Goal: Transaction & Acquisition: Subscribe to service/newsletter

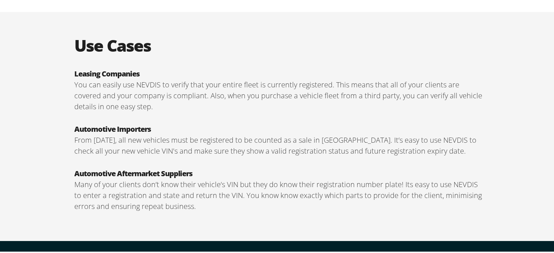
scroll to position [1319, 0]
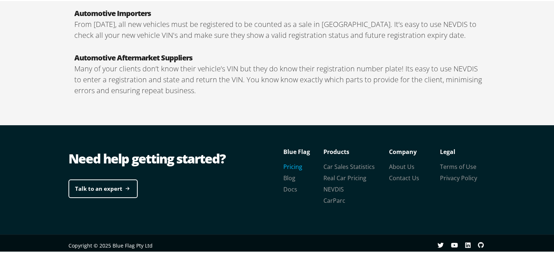
click at [292, 164] on link "Pricing" at bounding box center [293, 166] width 19 height 8
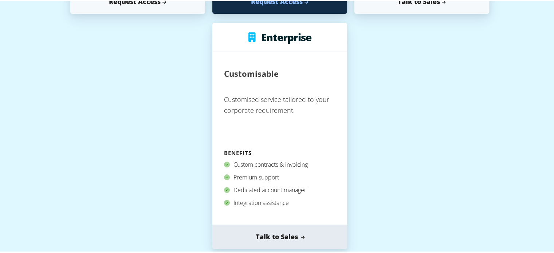
scroll to position [255, 0]
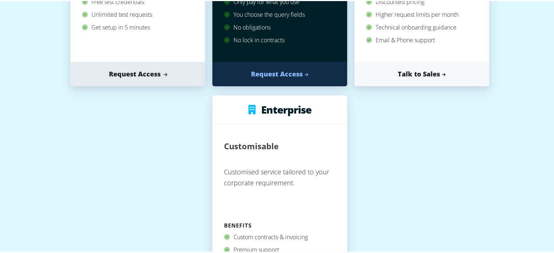
click at [126, 75] on link "Request Access" at bounding box center [137, 73] width 135 height 24
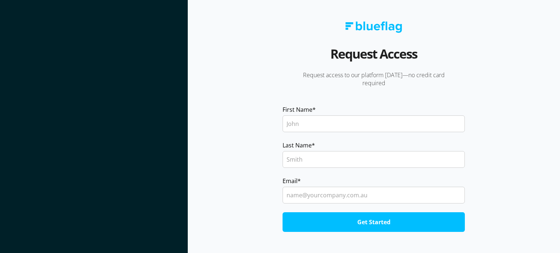
drag, startPoint x: 312, startPoint y: 192, endPoint x: 329, endPoint y: 191, distance: 16.8
click at [312, 192] on input "Email *" at bounding box center [373, 195] width 182 height 17
click at [228, 151] on section "Request Access Request access to our platform [DATE]—no credit card required Fi…" at bounding box center [374, 126] width 372 height 253
